Goal: Find specific page/section: Find specific page/section

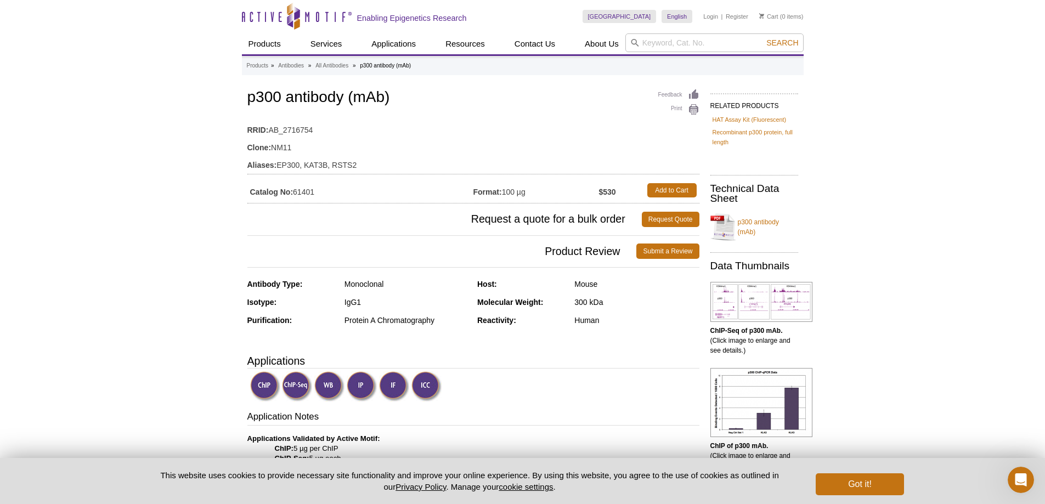
click at [706, 44] on input "search" at bounding box center [714, 42] width 178 height 19
paste input "61401"
click at [783, 37] on input "61401" at bounding box center [714, 42] width 178 height 19
type input "61401"
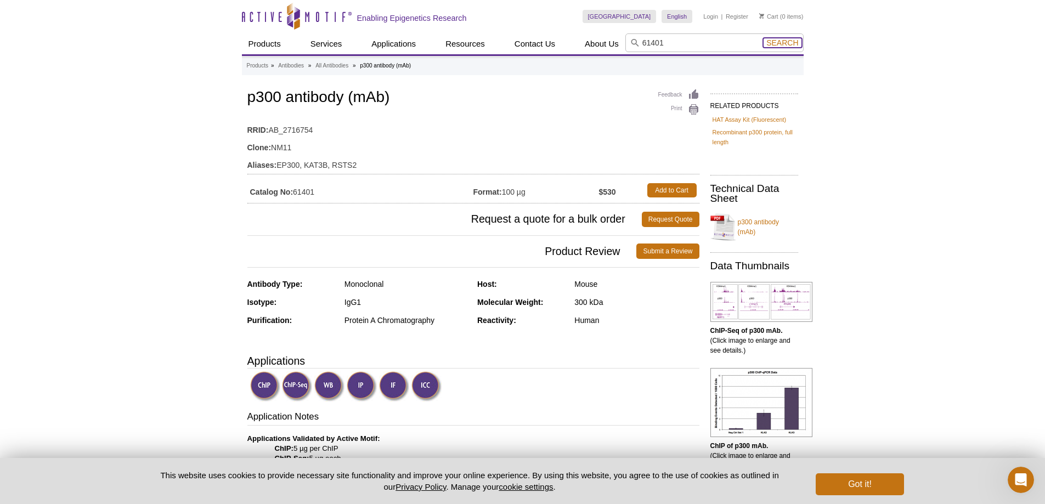
click at [780, 44] on span "Search" at bounding box center [782, 42] width 32 height 9
